Goal: Task Accomplishment & Management: Use online tool/utility

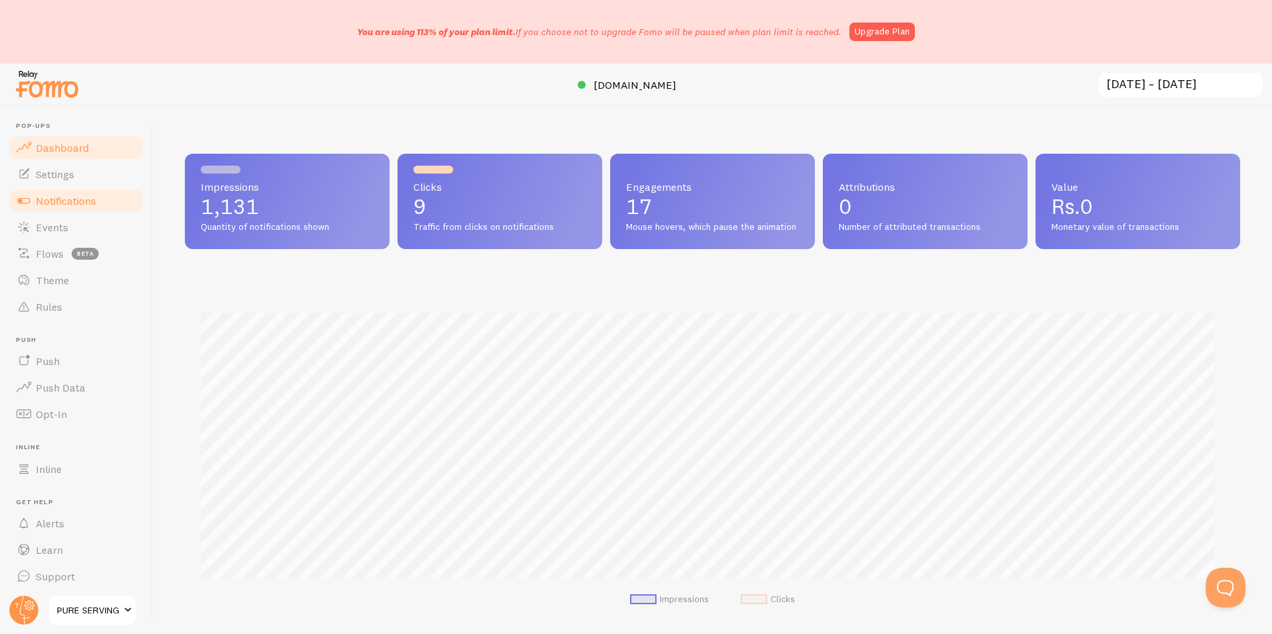
scroll to position [348, 1045]
click at [82, 207] on link "Notifications" at bounding box center [76, 200] width 136 height 26
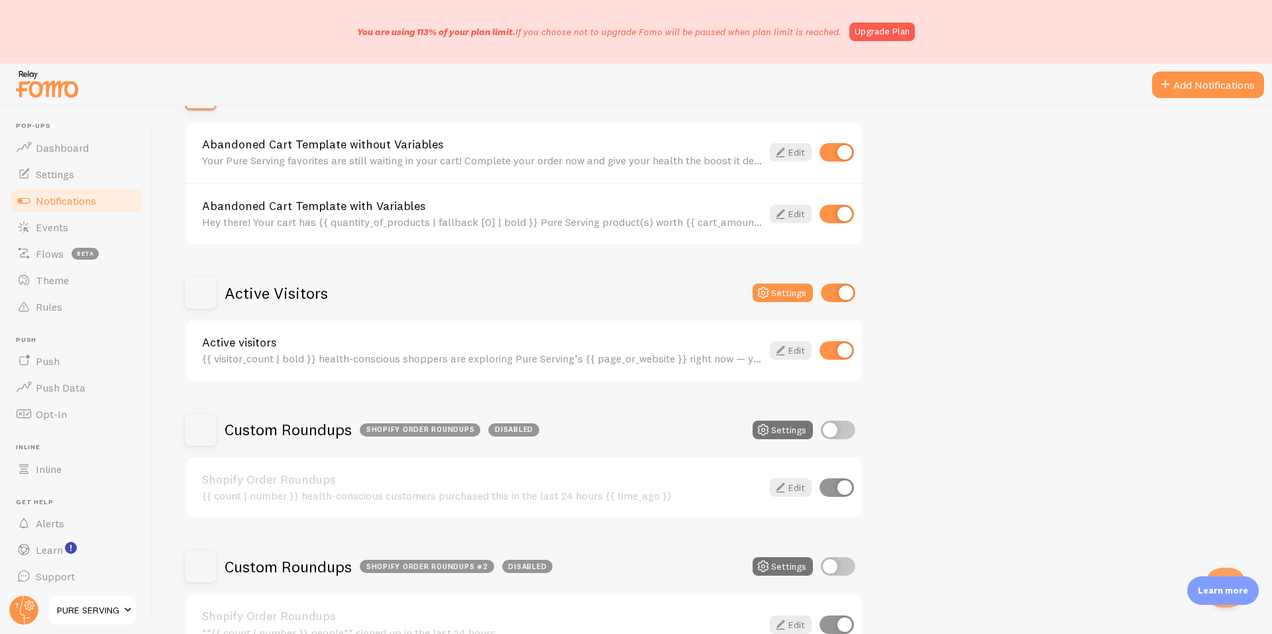
scroll to position [221, 0]
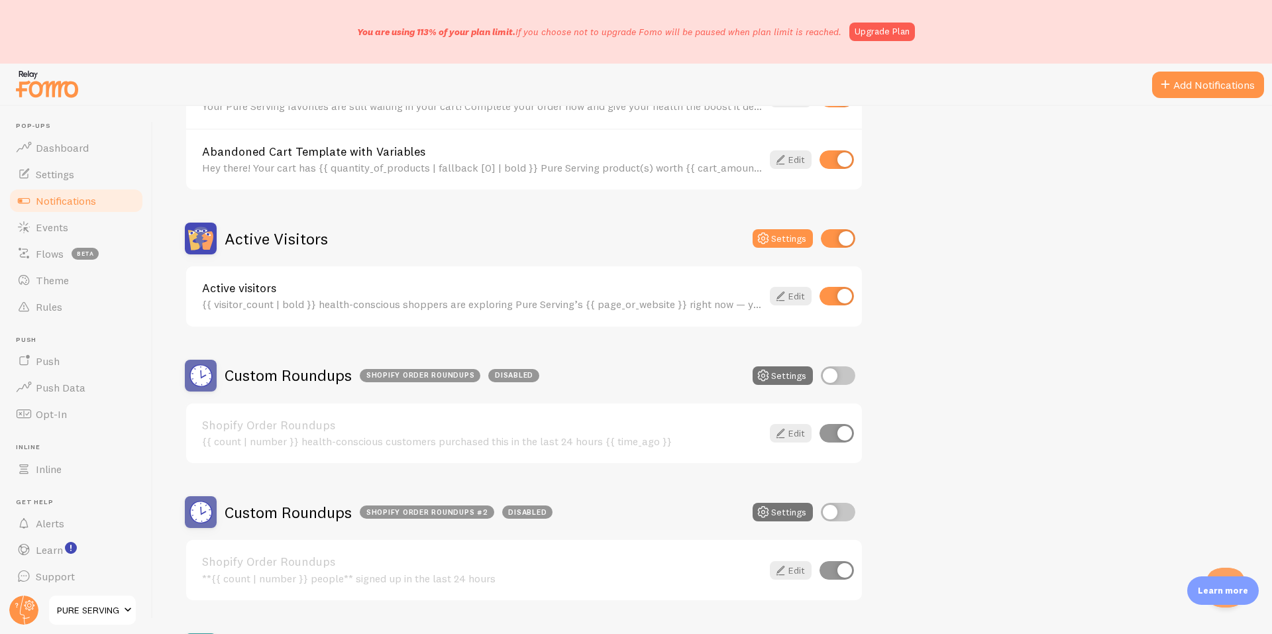
click at [515, 307] on div "{{ visitor_count | bold }} health-conscious shoppers are exploring Pure Serving…" at bounding box center [482, 304] width 560 height 12
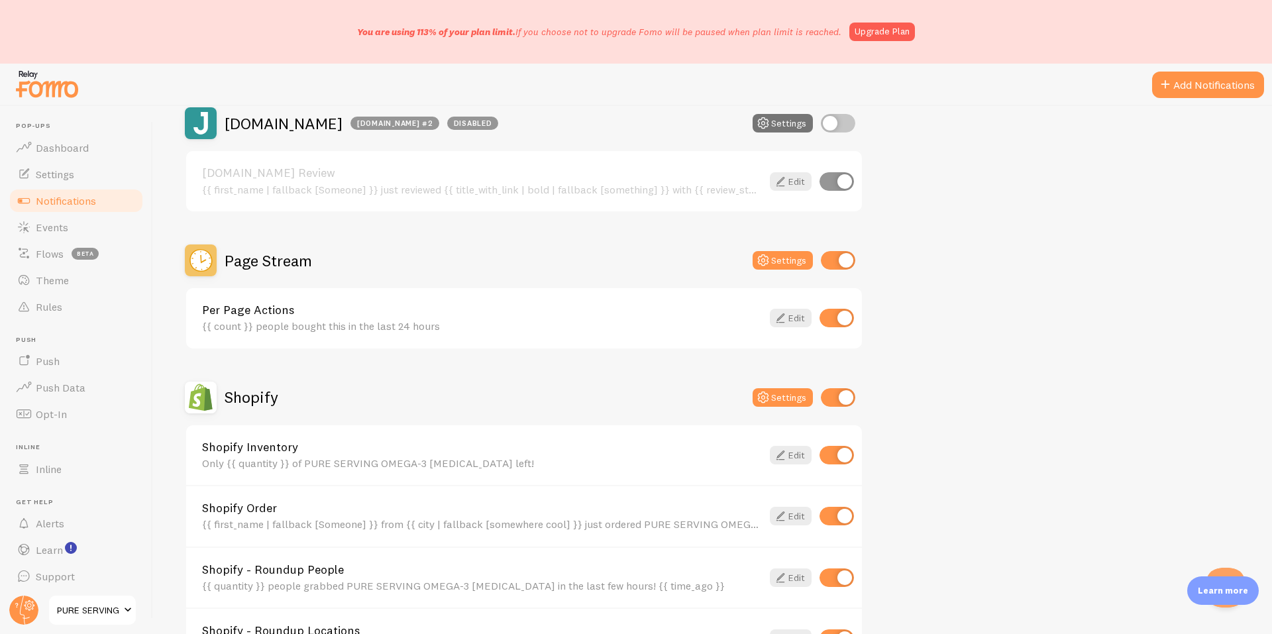
scroll to position [1104, 0]
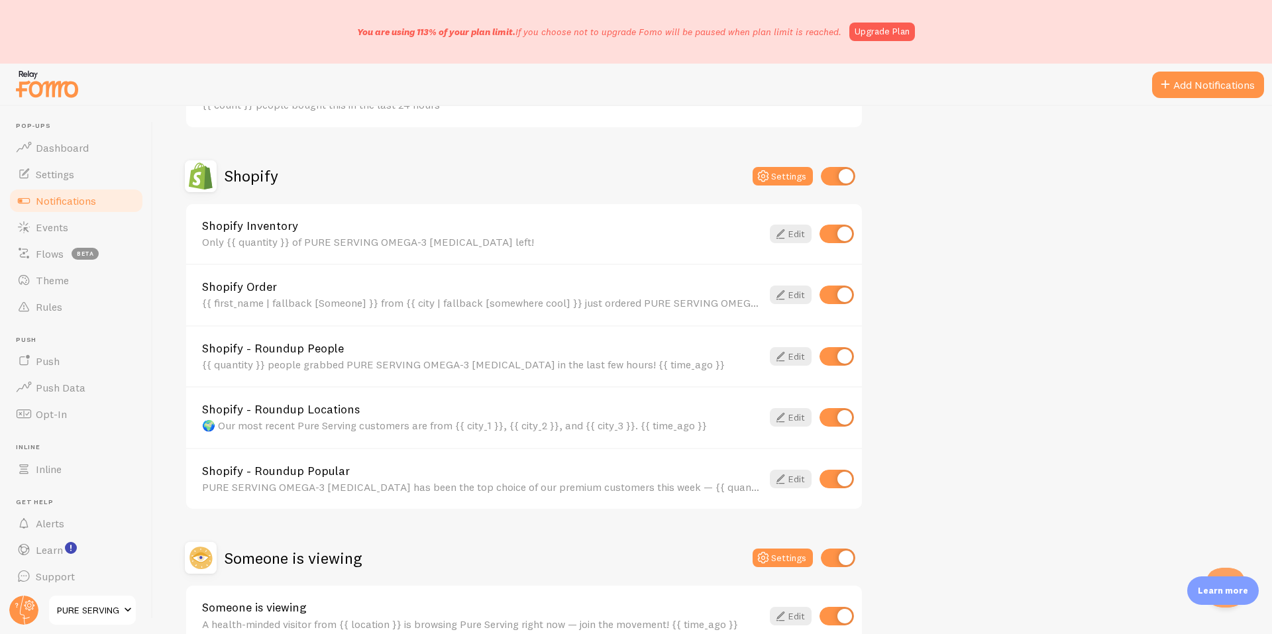
click at [401, 425] on div "🌍 Our most recent Pure Serving customers are from {{ city_1 }}, {{ city_2 }}, a…" at bounding box center [482, 425] width 560 height 12
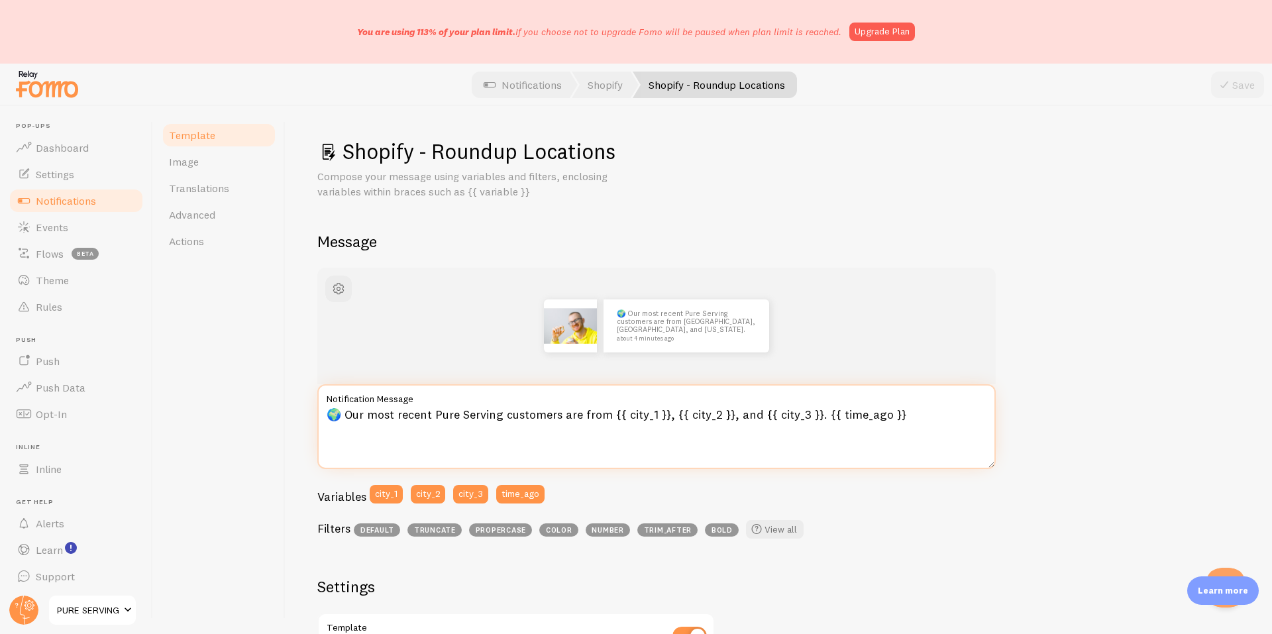
click at [411, 416] on textarea "🌍 Our most recent Pure Serving customers are from {{ city_1 }}, {{ city_2 }}, a…" at bounding box center [656, 426] width 678 height 85
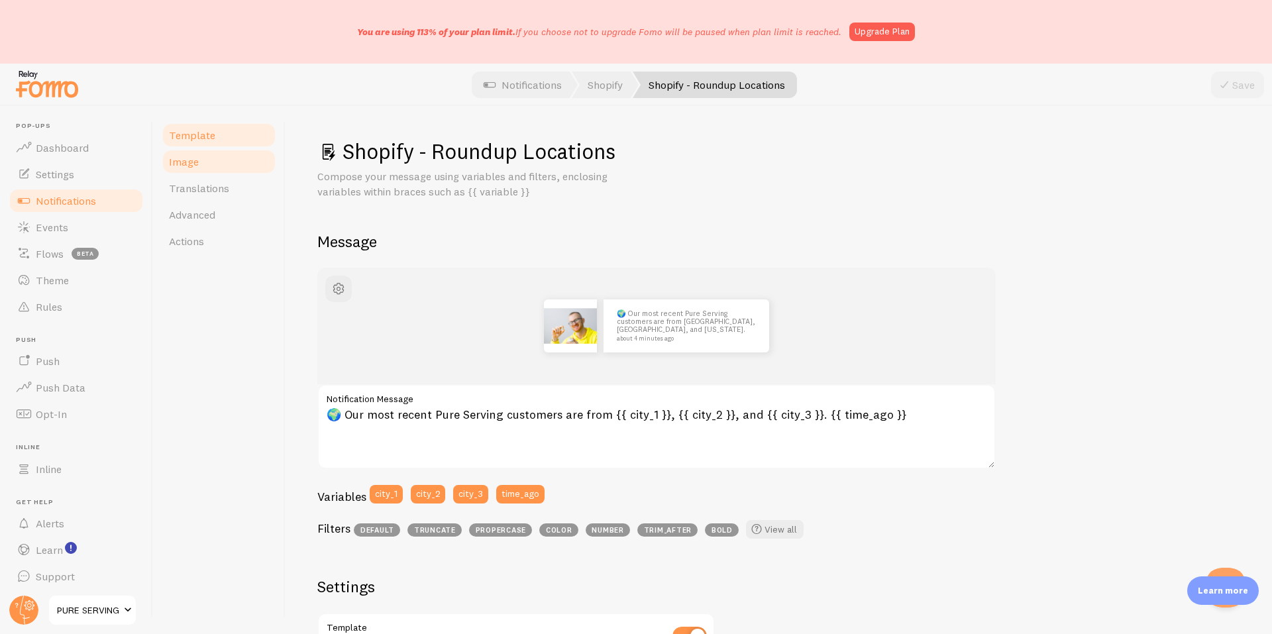
click at [223, 162] on link "Image" at bounding box center [219, 161] width 116 height 26
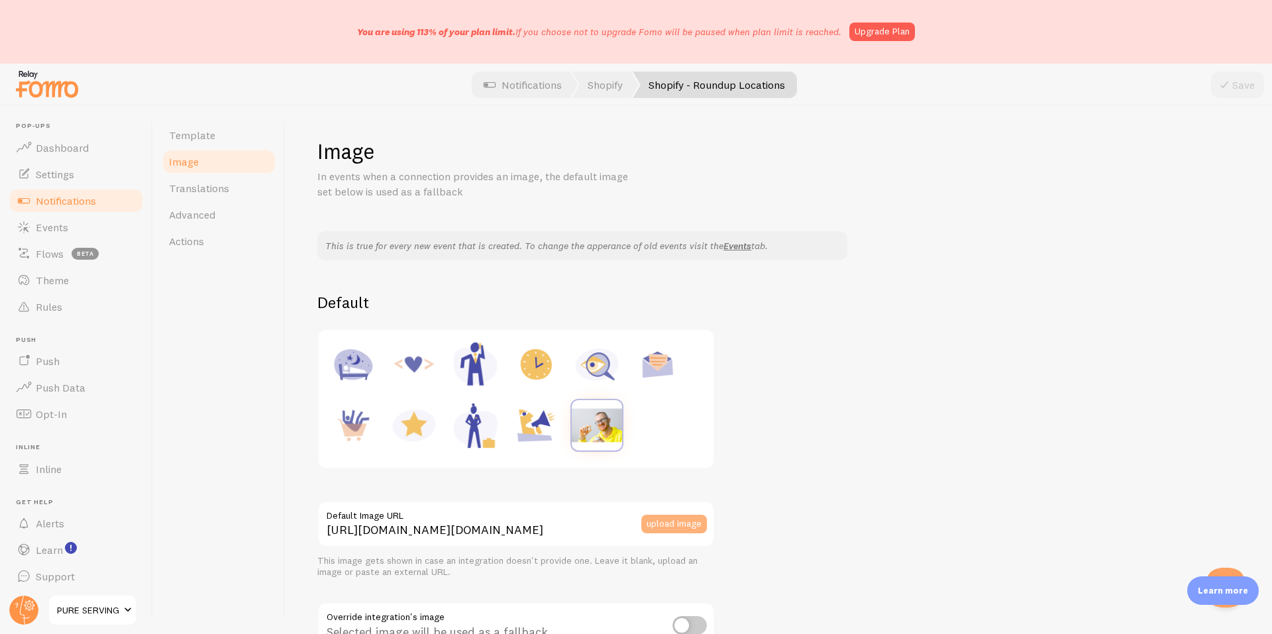
click at [666, 519] on button "upload image" at bounding box center [674, 524] width 66 height 19
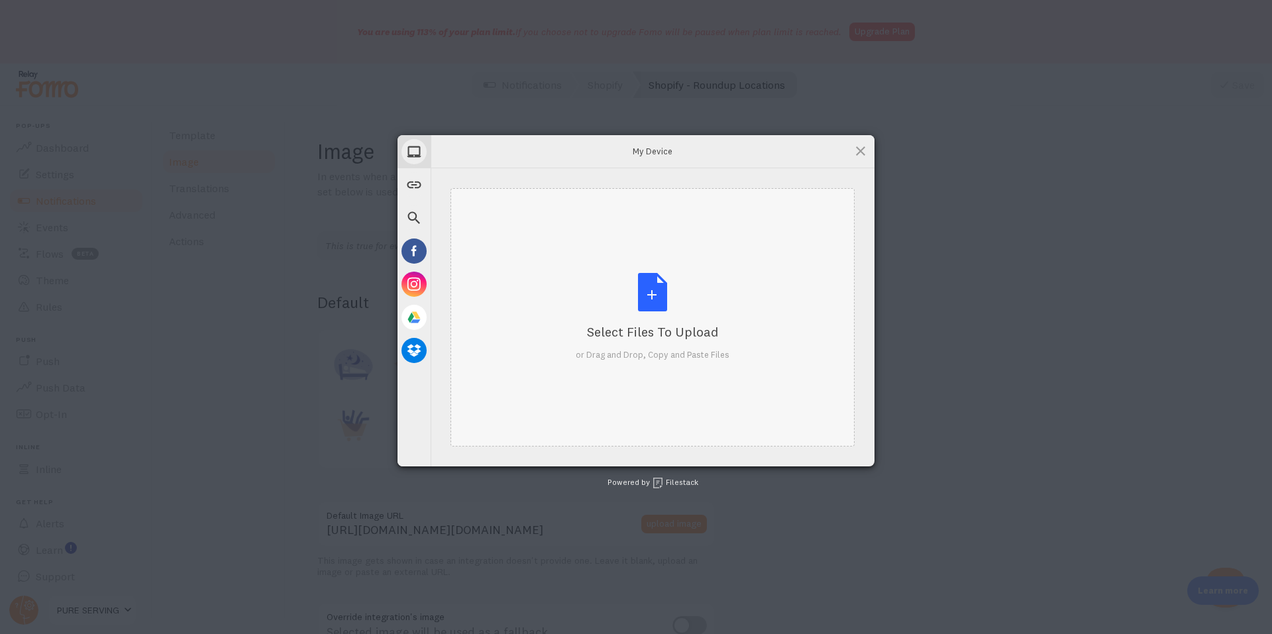
click at [601, 296] on div "Select Files to Upload or Drag and Drop, Copy and Paste Files" at bounding box center [653, 317] width 154 height 88
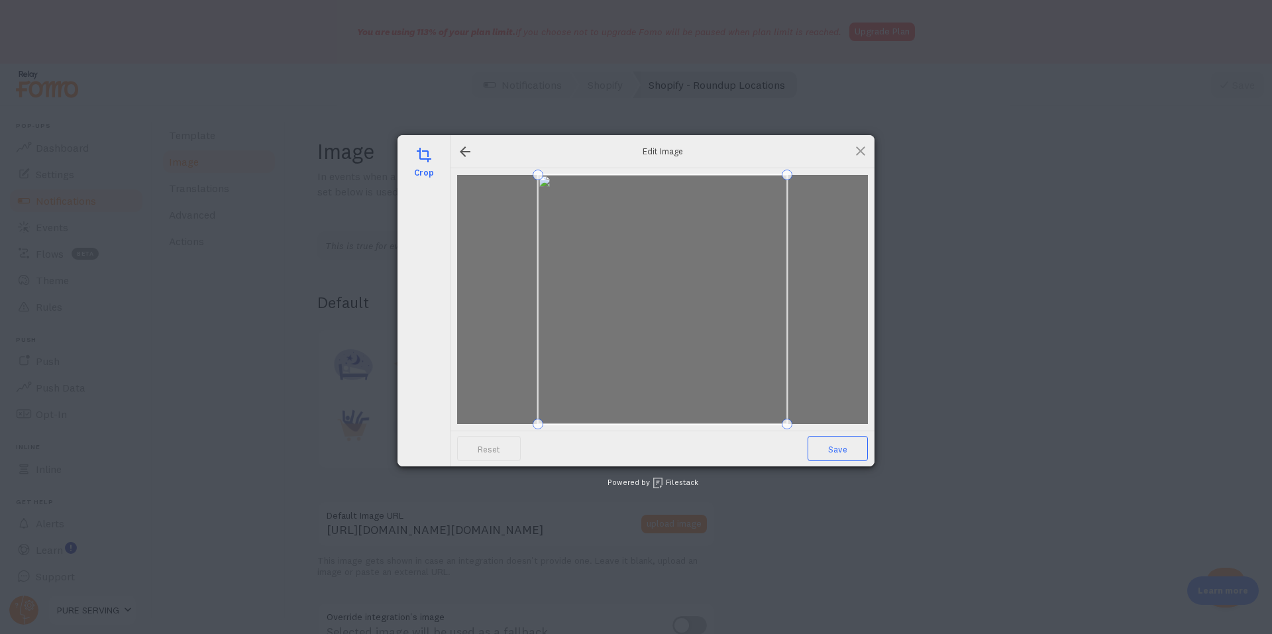
click at [826, 454] on span "Save" at bounding box center [837, 448] width 60 height 25
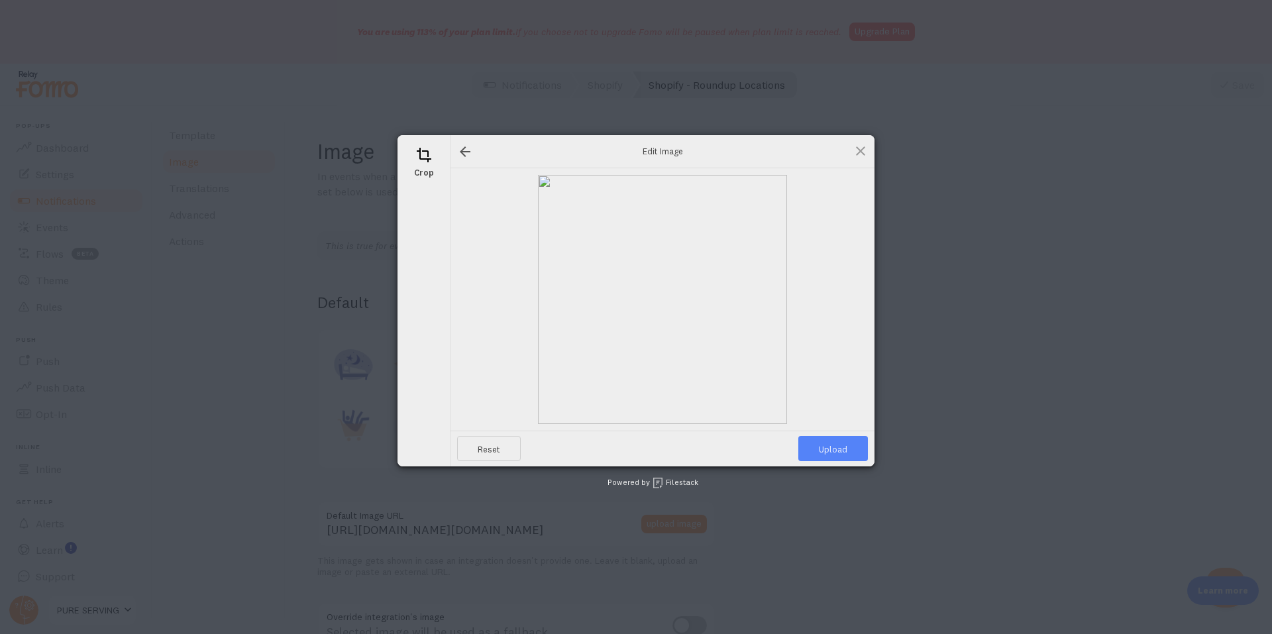
click at [812, 452] on span "Upload" at bounding box center [833, 448] width 70 height 25
type input "[URL][DOMAIN_NAME][DOMAIN_NAME]"
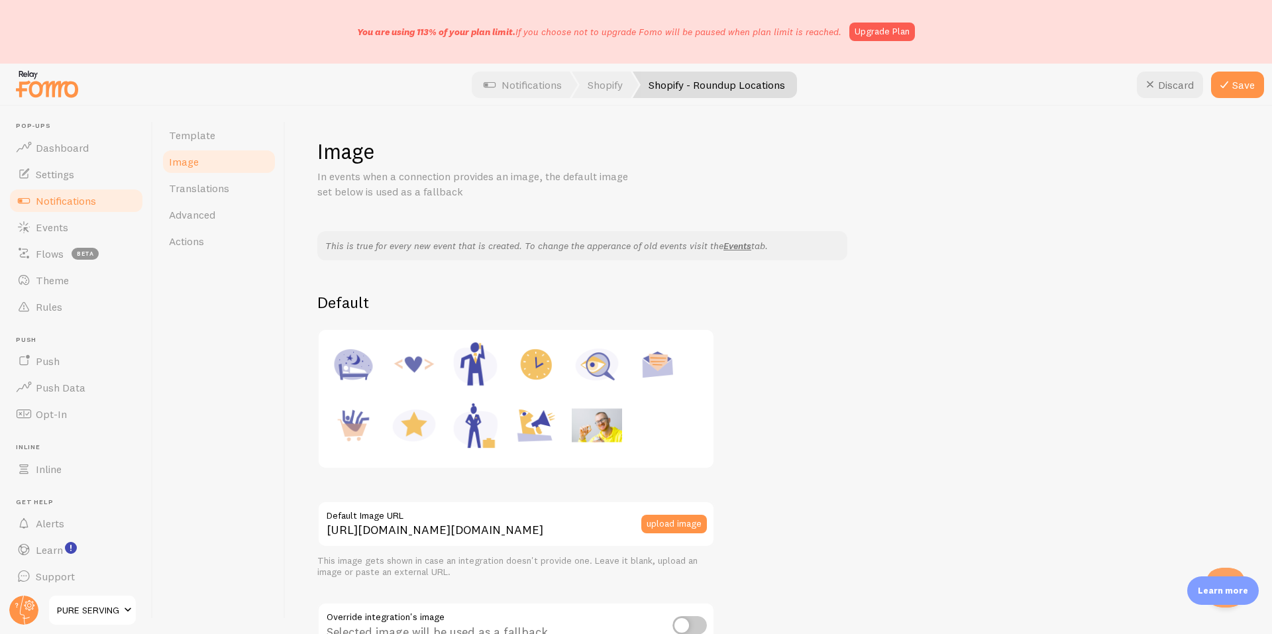
click at [1207, 83] on div "Discard Save" at bounding box center [1200, 85] width 127 height 26
click at [1223, 83] on icon at bounding box center [1224, 85] width 16 height 16
click at [205, 139] on span "Template" at bounding box center [192, 134] width 46 height 13
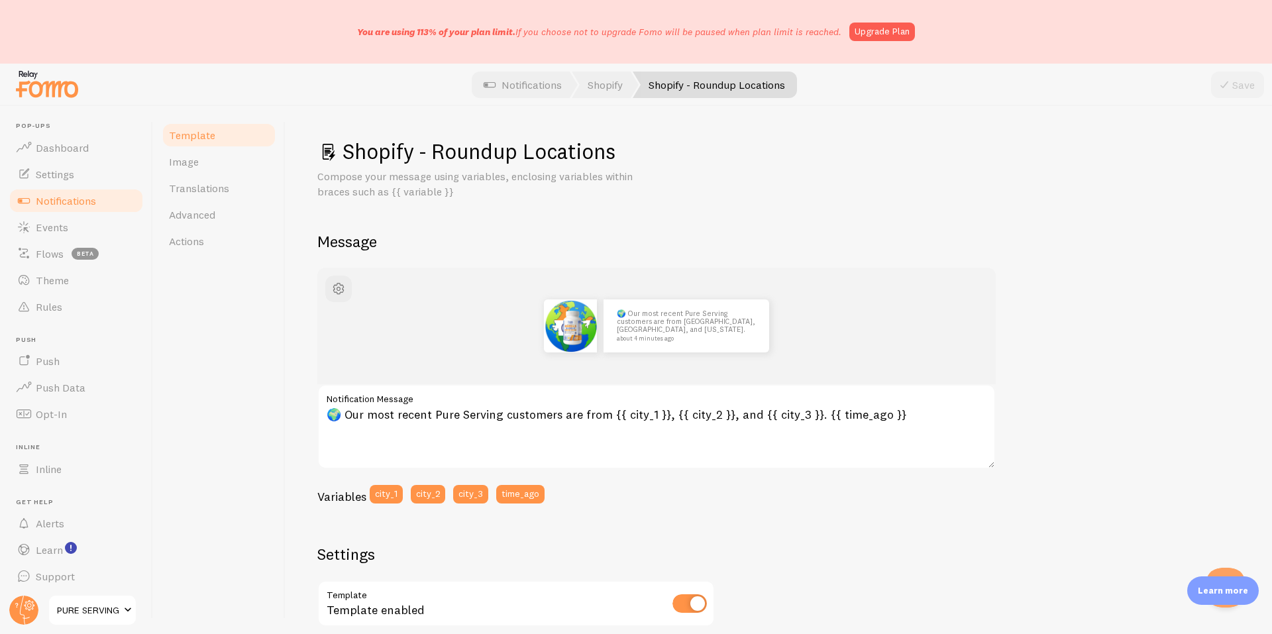
click at [87, 199] on span "Notifications" at bounding box center [66, 200] width 60 height 13
